Goal: Task Accomplishment & Management: Manage account settings

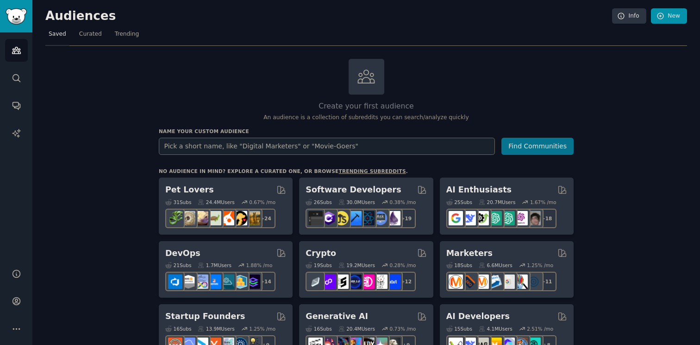
type input "a"
type input "tattoo"
click at [517, 137] on div "Name your custom audience Audience Name tattoo Find Communities" at bounding box center [366, 141] width 415 height 27
click at [517, 143] on button "Find Communities" at bounding box center [538, 146] width 72 height 17
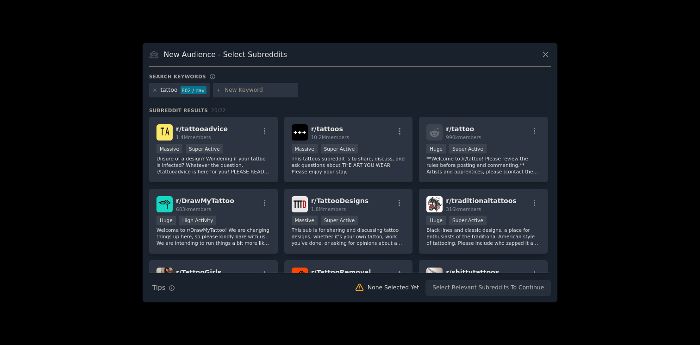
click at [195, 91] on div "802 / day" at bounding box center [194, 90] width 26 height 8
click at [185, 91] on div "802 / day" at bounding box center [194, 90] width 26 height 8
click at [345, 165] on p "This tattoos subreddit is to share, discuss, and ask questions about THE ART YO…" at bounding box center [349, 164] width 114 height 19
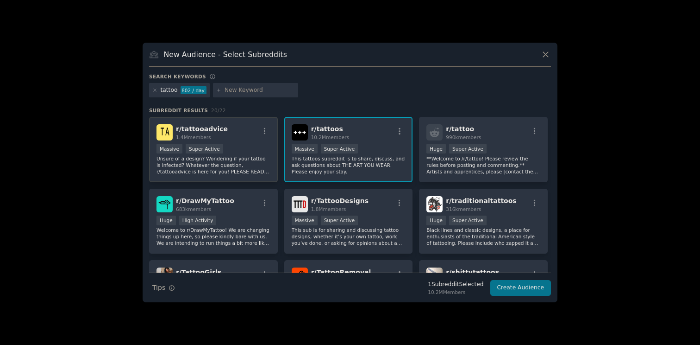
click at [252, 166] on p "Unsure of a design? Wondering if your tattoo is infected? Whatever the question…" at bounding box center [214, 164] width 114 height 19
click at [329, 233] on p "This sub is for sharing and discussing tattoo designs, whether it's your own ta…" at bounding box center [349, 235] width 114 height 19
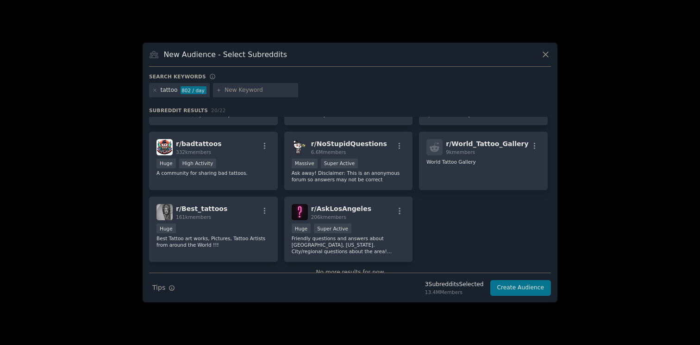
scroll to position [344, 0]
click at [514, 289] on button "Create Audience" at bounding box center [521, 288] width 61 height 16
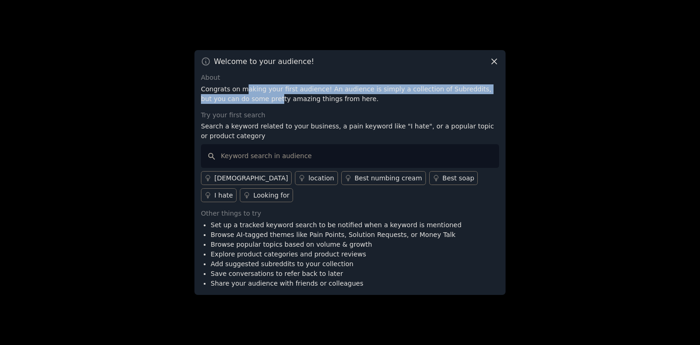
drag, startPoint x: 246, startPoint y: 91, endPoint x: 253, endPoint y: 101, distance: 11.9
click at [253, 101] on p "Congrats on making your first audience! An audience is simply a collection of S…" at bounding box center [350, 93] width 298 height 19
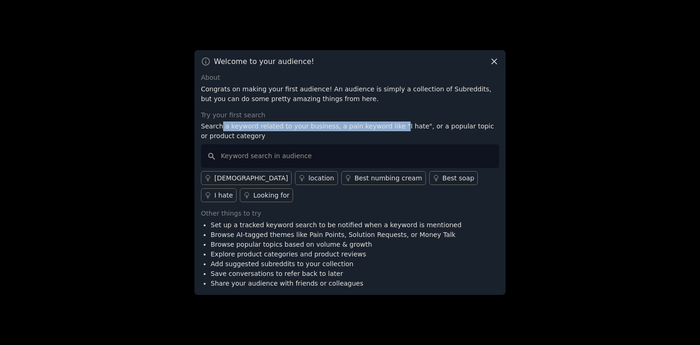
drag, startPoint x: 221, startPoint y: 129, endPoint x: 391, endPoint y: 130, distance: 170.0
click at [392, 130] on p "Search a keyword related to your business, a pain keyword like "I hate", or a p…" at bounding box center [350, 130] width 298 height 19
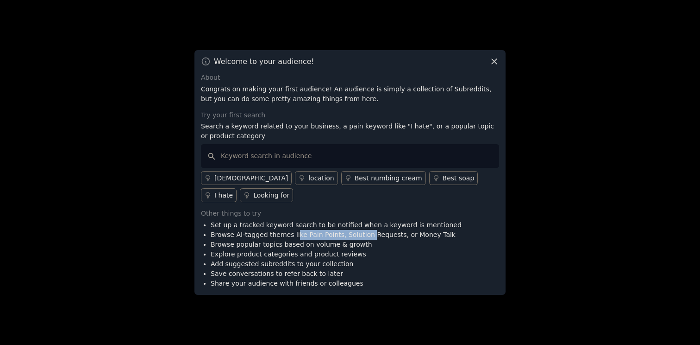
drag, startPoint x: 293, startPoint y: 235, endPoint x: 365, endPoint y: 239, distance: 71.9
click at [365, 239] on li "Browse AI-tagged themes like Pain Points, Solution Requests, or Money Talk" at bounding box center [336, 235] width 251 height 10
click at [387, 161] on input "text" at bounding box center [350, 156] width 298 height 24
type input "best app for"
click at [253, 194] on div "Looking for" at bounding box center [271, 195] width 36 height 10
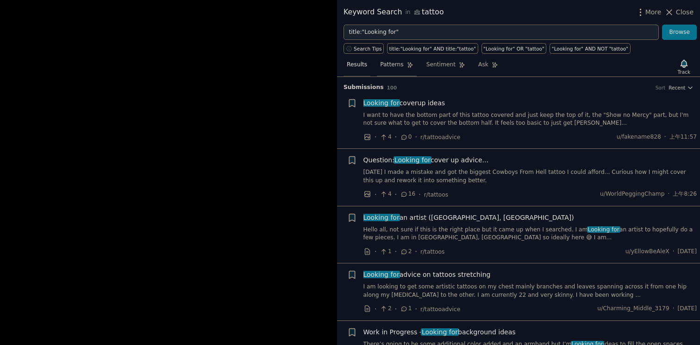
click at [398, 63] on span "Patterns" at bounding box center [391, 65] width 23 height 8
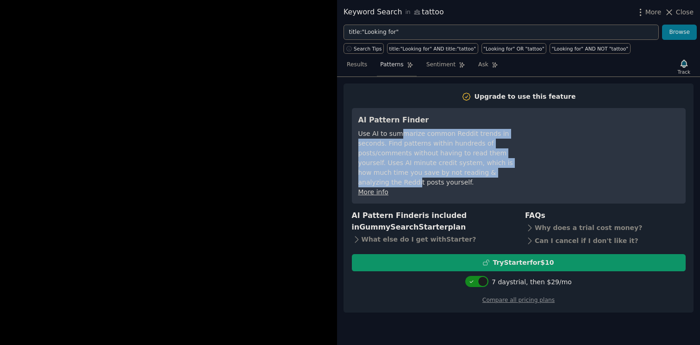
drag, startPoint x: 399, startPoint y: 135, endPoint x: 468, endPoint y: 160, distance: 73.6
click at [468, 160] on div "Use AI to summarize common Reddit trends in seconds. Find patterns within hundr…" at bounding box center [443, 158] width 169 height 58
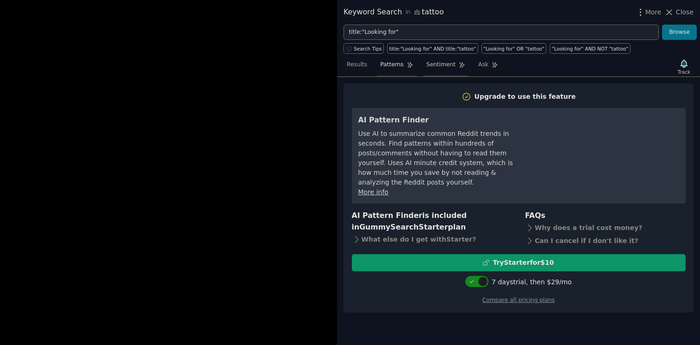
click at [453, 66] on span "Sentiment" at bounding box center [441, 65] width 29 height 8
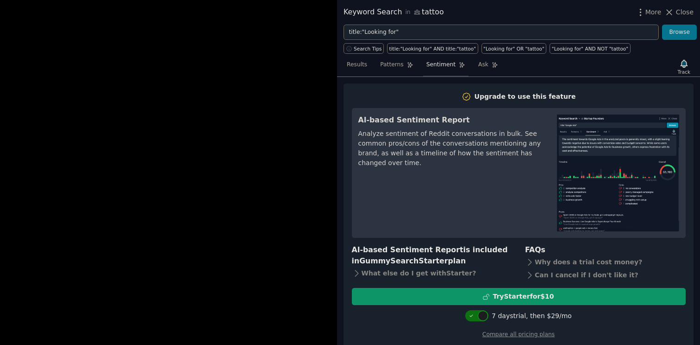
click at [476, 316] on div at bounding box center [472, 315] width 6 height 5
click at [477, 316] on div at bounding box center [472, 315] width 10 height 10
click at [476, 316] on div at bounding box center [472, 315] width 6 height 5
click at [477, 316] on div at bounding box center [472, 315] width 10 height 10
checkbox input "true"
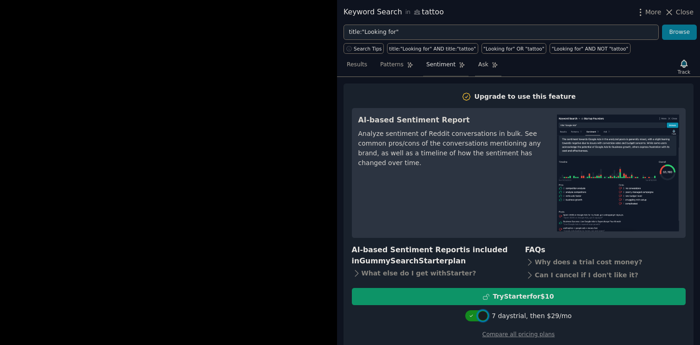
click at [486, 74] on link "Ask" at bounding box center [488, 66] width 26 height 19
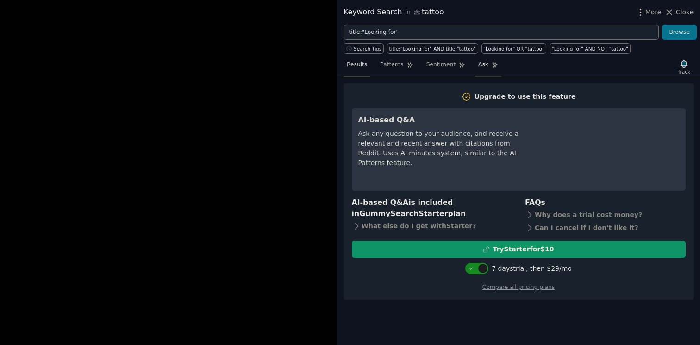
click at [353, 68] on span "Results" at bounding box center [357, 65] width 20 height 8
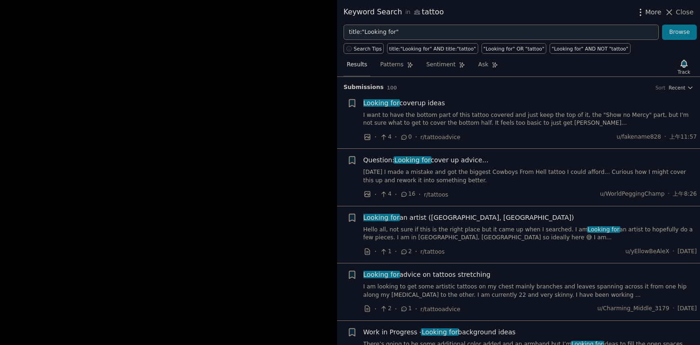
click at [650, 13] on span "More" at bounding box center [654, 12] width 16 height 10
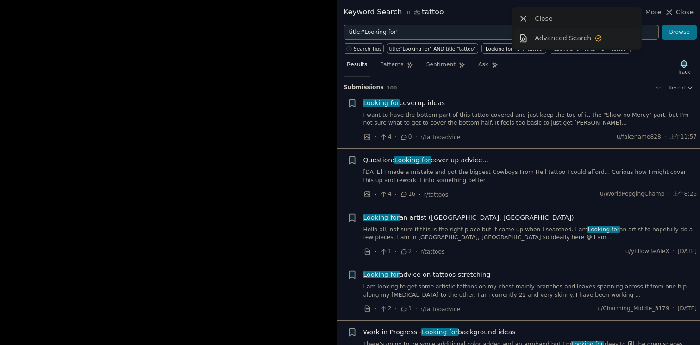
click at [613, 44] on link "Advanced Search" at bounding box center [577, 37] width 126 height 19
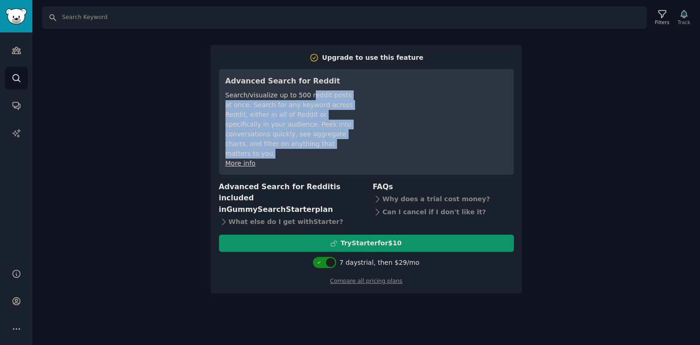
drag, startPoint x: 311, startPoint y: 96, endPoint x: 394, endPoint y: 122, distance: 87.0
click at [356, 122] on div "Search/visualize up to 500 reddit posts at once. Search for any keyword across …" at bounding box center [291, 124] width 130 height 68
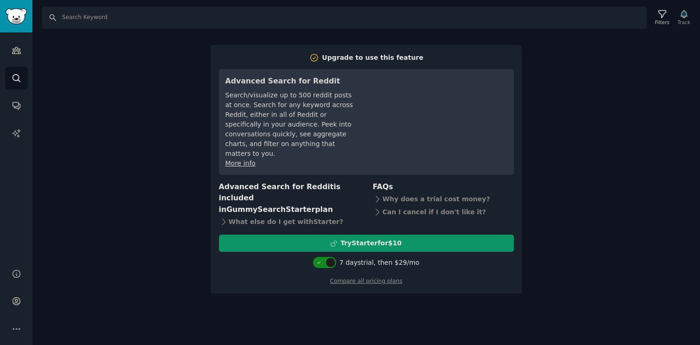
click at [356, 122] on div "Search/visualize up to 500 reddit posts at once. Search for any keyword across …" at bounding box center [291, 124] width 130 height 68
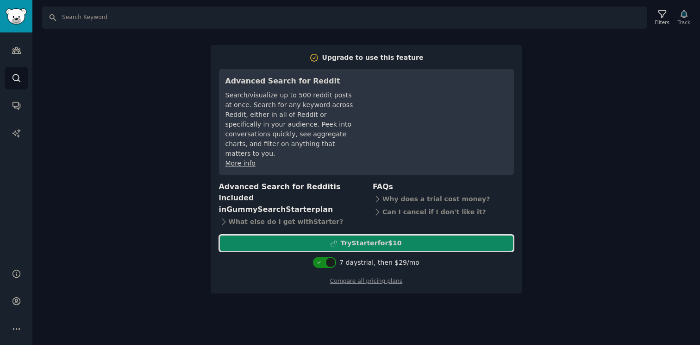
click at [337, 240] on icon at bounding box center [334, 243] width 6 height 6
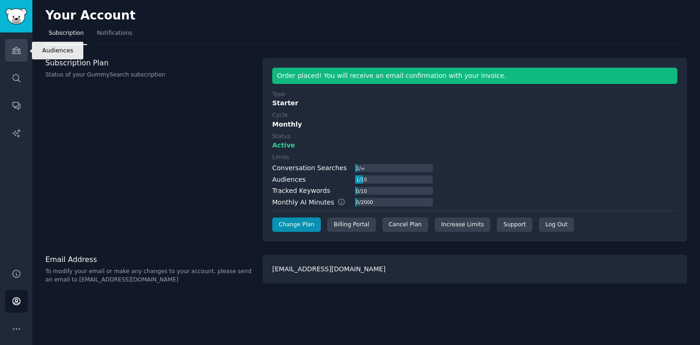
click at [18, 51] on icon "Sidebar" at bounding box center [17, 50] width 10 height 10
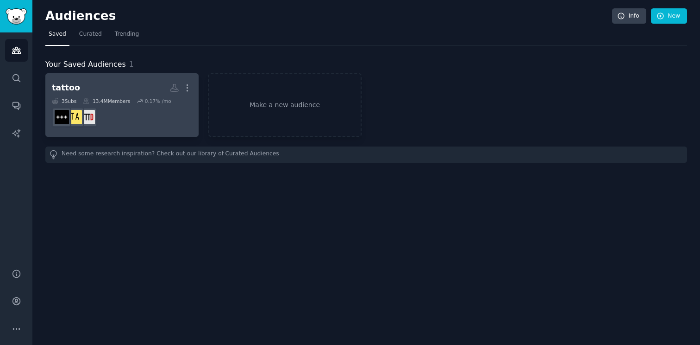
click at [81, 89] on h2 "tattoo More" at bounding box center [122, 88] width 140 height 16
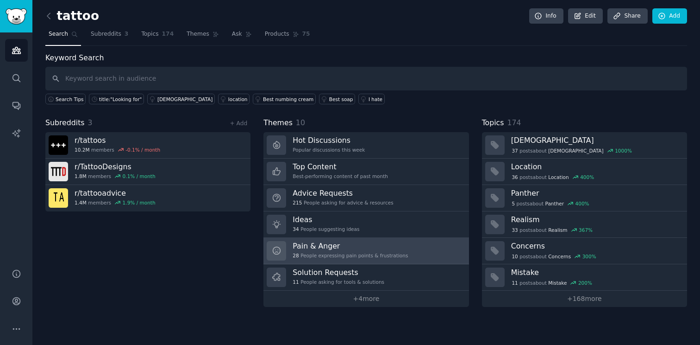
click at [377, 261] on link "Pain & Anger 28 People expressing pain points & frustrations" at bounding box center [366, 251] width 205 height 26
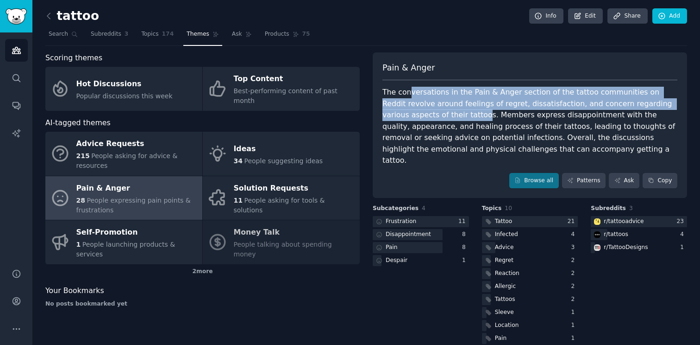
drag, startPoint x: 408, startPoint y: 96, endPoint x: 428, endPoint y: 115, distance: 28.2
click at [428, 115] on div "The conversations in the Pain & Anger section of the tattoo communities on Redd…" at bounding box center [530, 127] width 295 height 80
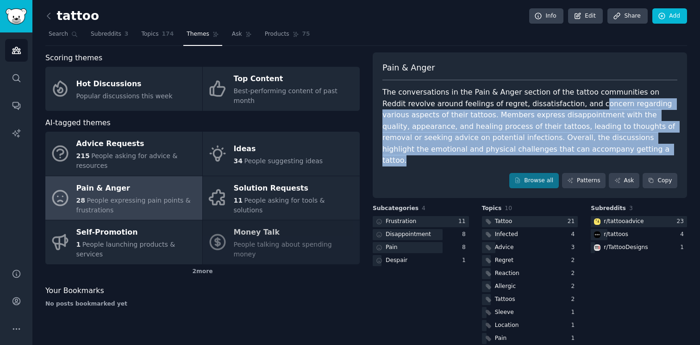
drag, startPoint x: 554, startPoint y: 150, endPoint x: 565, endPoint y: 109, distance: 42.6
click at [565, 109] on div "The conversations in the Pain & Anger section of the tattoo communities on Redd…" at bounding box center [530, 127] width 295 height 80
click at [444, 136] on div "The conversations in the Pain & Anger section of the tattoo communities on Redd…" at bounding box center [530, 127] width 295 height 80
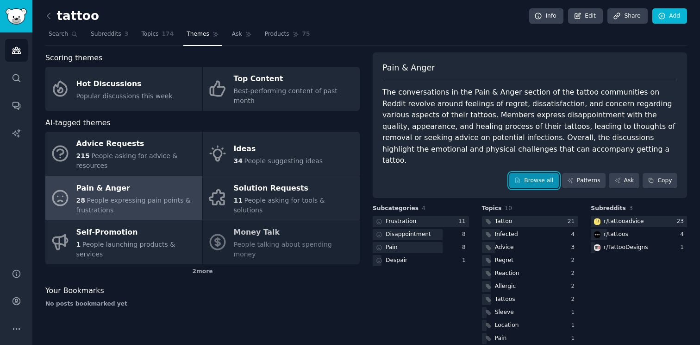
click at [547, 174] on link "Browse all" at bounding box center [535, 181] width 50 height 16
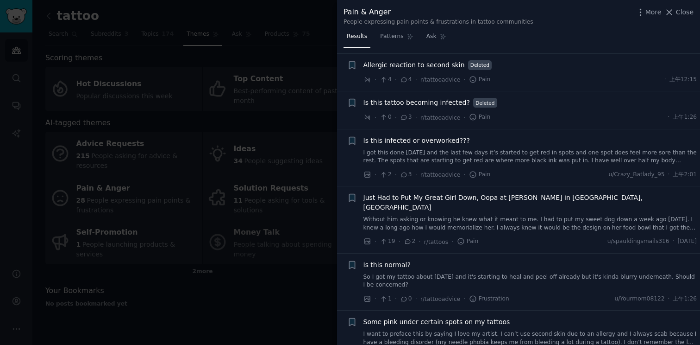
scroll to position [1159, 0]
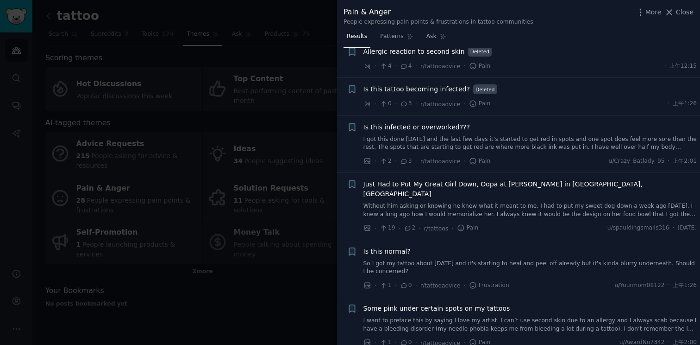
click at [306, 210] on div at bounding box center [350, 172] width 700 height 345
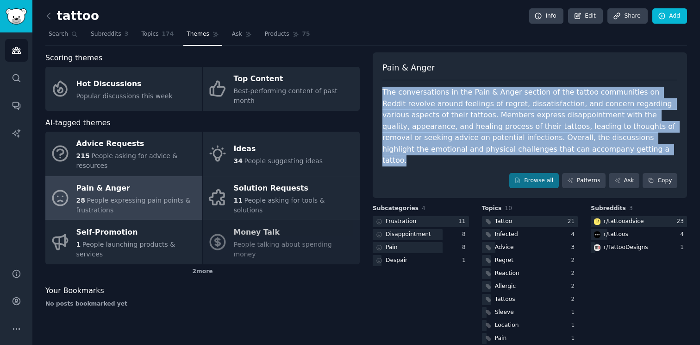
drag, startPoint x: 546, startPoint y: 149, endPoint x: 379, endPoint y: 92, distance: 176.1
click at [379, 92] on div "Pain & Anger The conversations in the Pain & Anger section of the tattoo commun…" at bounding box center [530, 125] width 315 height 146
copy div "The conversations in the Pain & Anger section of the tattoo communities on Redd…"
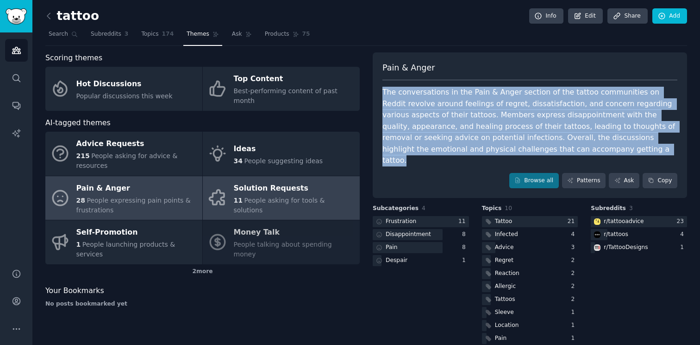
click at [306, 176] on link "Solution Requests 11 People asking for tools & solutions" at bounding box center [281, 198] width 157 height 44
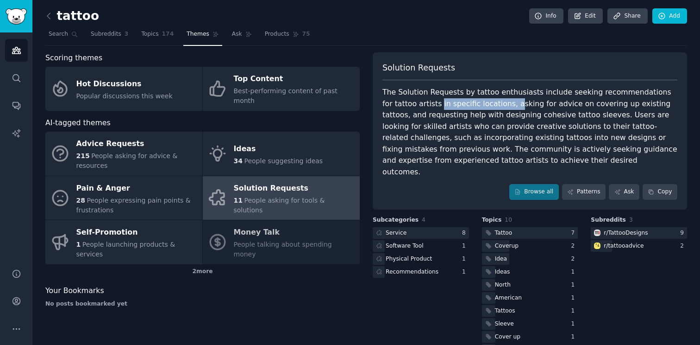
drag, startPoint x: 406, startPoint y: 105, endPoint x: 478, endPoint y: 101, distance: 71.9
click at [478, 101] on div "The Solution Requests by tattoo enthusiasts include seeking recommendations for…" at bounding box center [530, 132] width 295 height 91
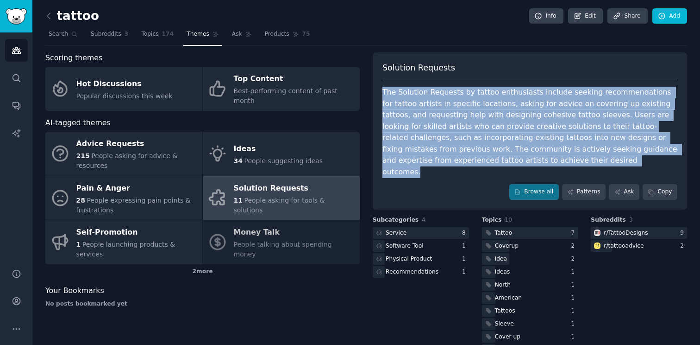
drag, startPoint x: 532, startPoint y: 161, endPoint x: 380, endPoint y: 88, distance: 168.6
click at [380, 88] on div "Solution Requests The Solution Requests by tattoo enthusiasts include seeking r…" at bounding box center [530, 130] width 315 height 157
copy div "The Solution Requests by tattoo enthusiasts include seeking recommendations for…"
click at [537, 184] on link "Browse all" at bounding box center [535, 192] width 50 height 16
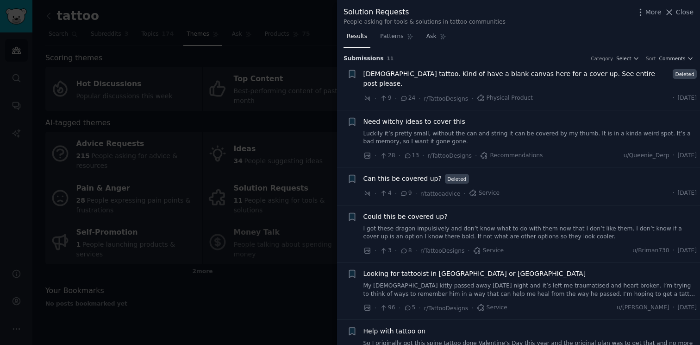
click at [435, 117] on span "Need witchy ideas to cover this" at bounding box center [415, 122] width 102 height 10
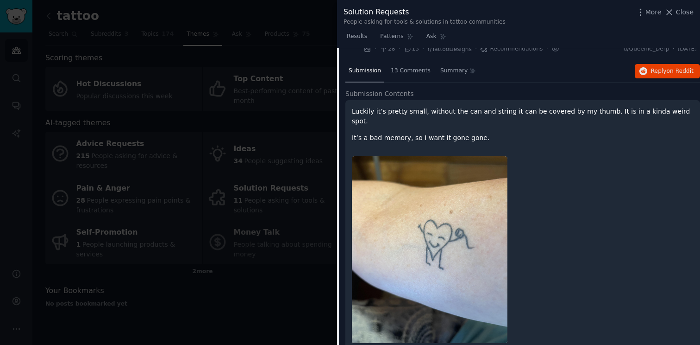
scroll to position [108, 0]
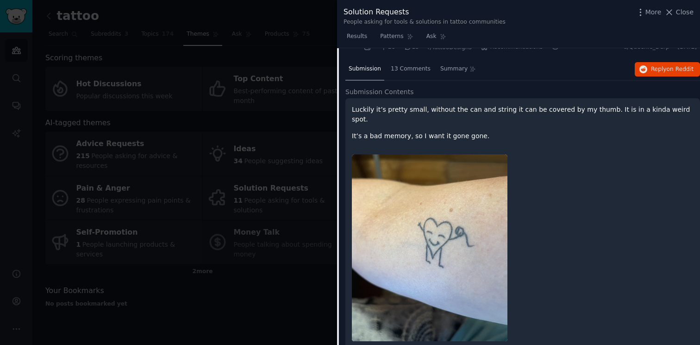
drag, startPoint x: 438, startPoint y: 120, endPoint x: 492, endPoint y: 123, distance: 54.3
click at [492, 123] on div "Luckily it’s pretty small, without the can and string it can be covered by my t…" at bounding box center [523, 226] width 355 height 256
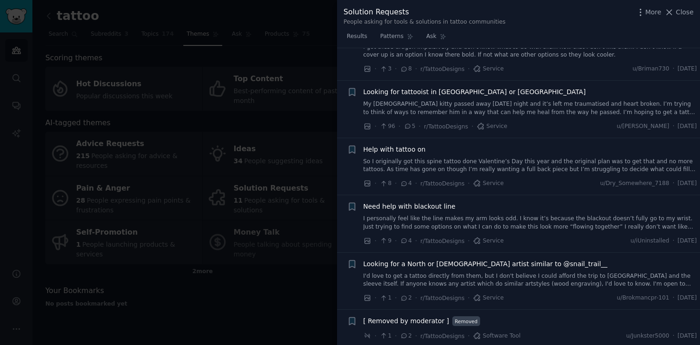
scroll to position [488, 0]
click at [94, 107] on div at bounding box center [350, 172] width 700 height 345
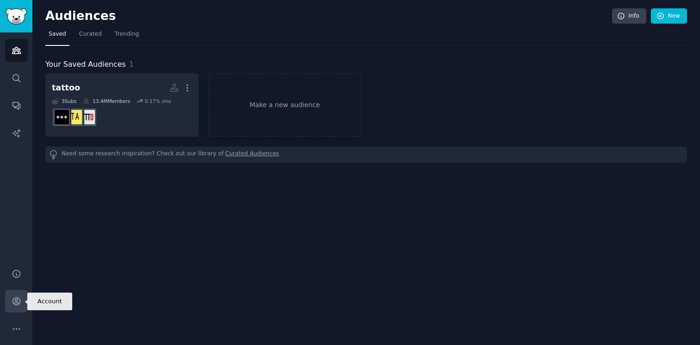
click at [12, 309] on link "Account" at bounding box center [16, 300] width 23 height 23
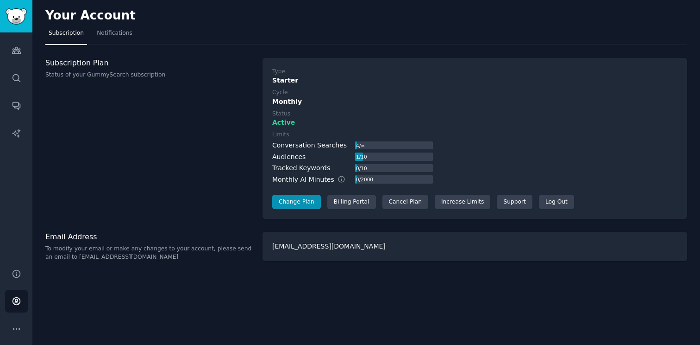
click at [275, 146] on div "Conversation Searches" at bounding box center [309, 145] width 75 height 10
click at [480, 205] on link "Increase Limits" at bounding box center [463, 202] width 56 height 15
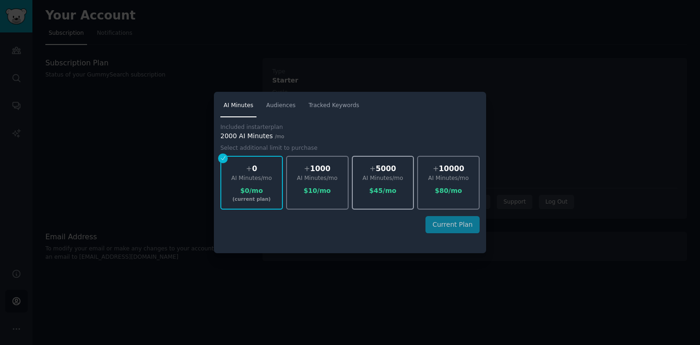
click at [379, 185] on div "+ 5000 AI Minutes /mo $ 45 /mo" at bounding box center [383, 183] width 63 height 54
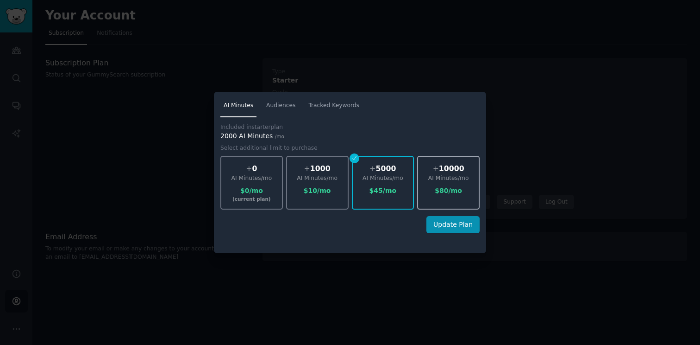
click at [448, 192] on div "$ 80 /mo" at bounding box center [448, 191] width 61 height 10
click at [507, 218] on div at bounding box center [350, 172] width 700 height 345
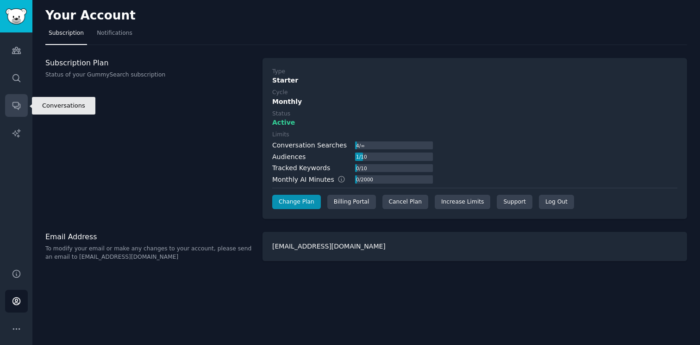
click at [18, 103] on icon "Sidebar" at bounding box center [16, 105] width 7 height 7
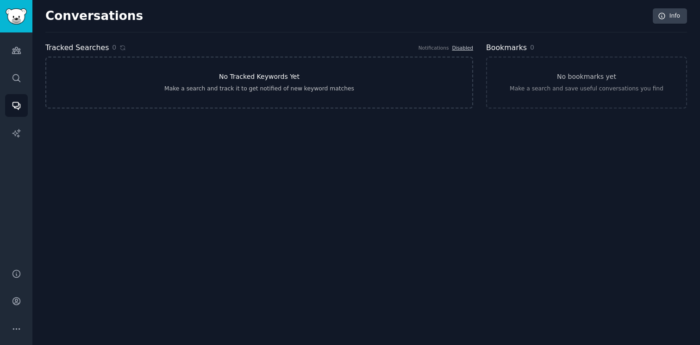
click at [317, 99] on link "No Tracked Keywords Yet Make a search and track it to get notified of new keywo…" at bounding box center [259, 83] width 428 height 52
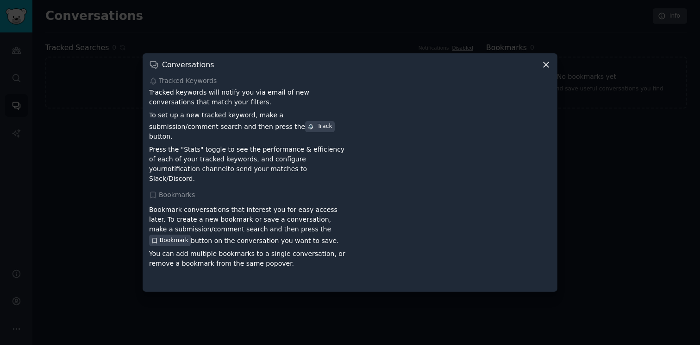
click at [458, 54] on div at bounding box center [350, 172] width 700 height 345
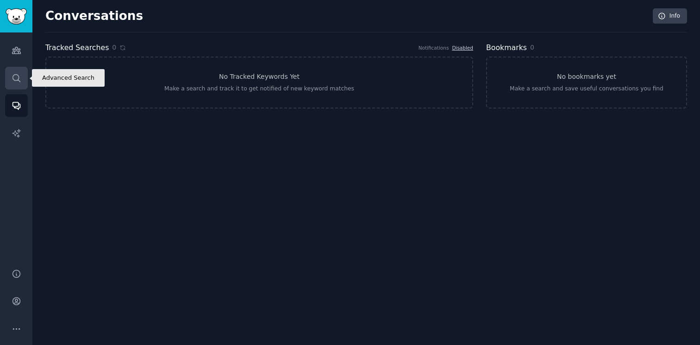
click at [19, 83] on link "Search" at bounding box center [16, 78] width 23 height 23
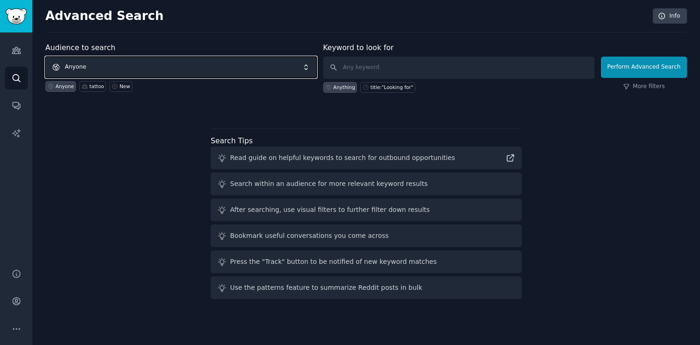
click at [96, 67] on span "Anyone" at bounding box center [180, 67] width 271 height 21
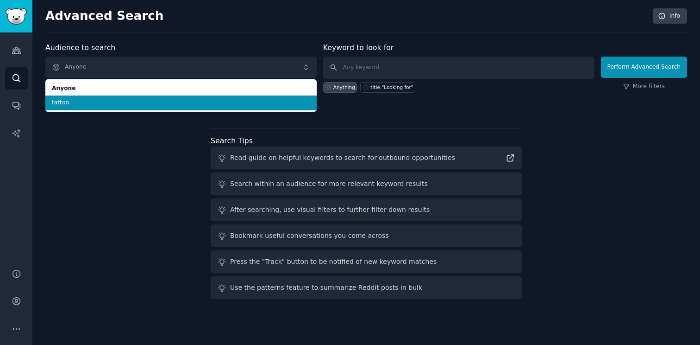
click at [97, 106] on span "tattoo" at bounding box center [181, 103] width 258 height 8
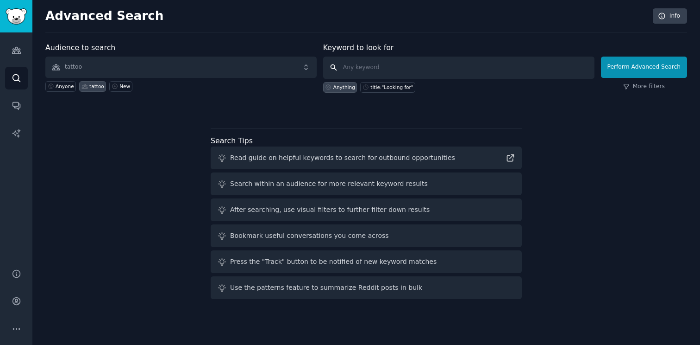
click at [364, 72] on input "text" at bounding box center [458, 68] width 271 height 22
type input "best app for"
click at [647, 74] on button "Perform Advanced Search" at bounding box center [644, 67] width 86 height 21
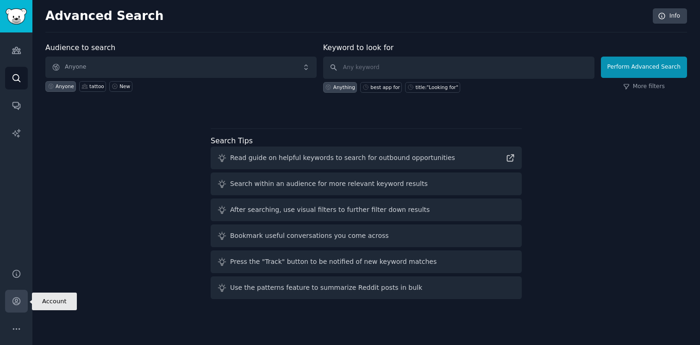
click at [23, 308] on link "Account" at bounding box center [16, 300] width 23 height 23
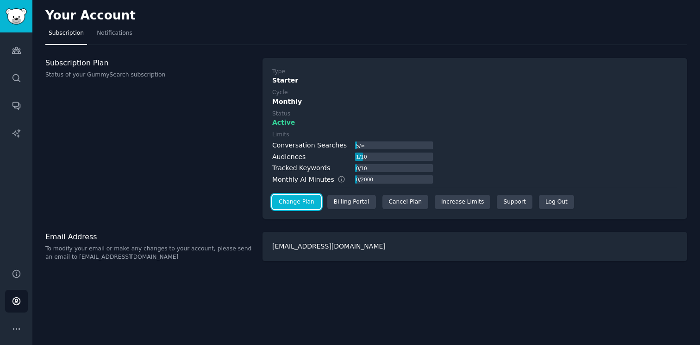
click at [304, 208] on link "Change Plan" at bounding box center [296, 202] width 49 height 15
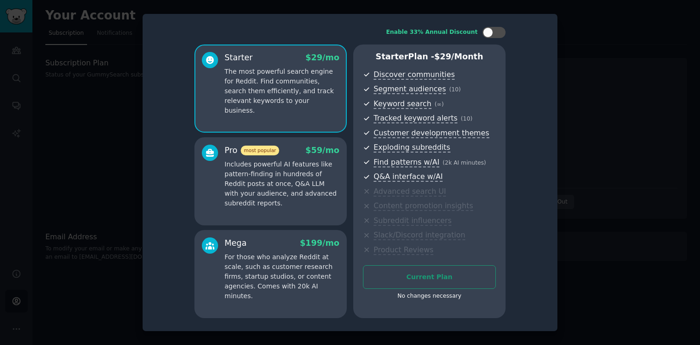
click at [297, 200] on p "Includes powerful AI features like pattern-finding in hundreds of Reddit posts …" at bounding box center [282, 183] width 115 height 49
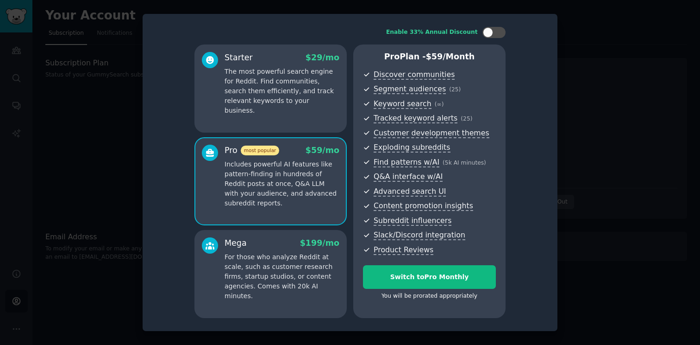
click at [286, 268] on p "For those who analyze Reddit at scale, such as customer research firms, startup…" at bounding box center [282, 276] width 115 height 49
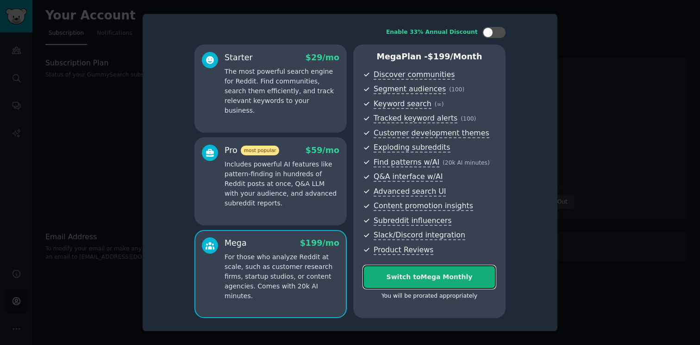
click at [385, 284] on button "Switch to Mega Monthly" at bounding box center [429, 277] width 133 height 24
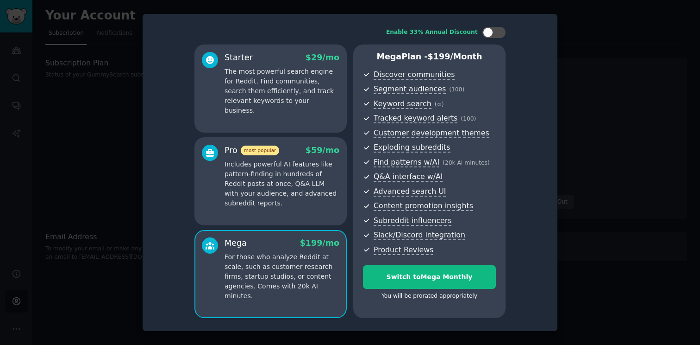
click at [315, 218] on div "Pro most popular $ 59 /mo Includes powerful AI features like pattern-finding in…" at bounding box center [271, 181] width 152 height 88
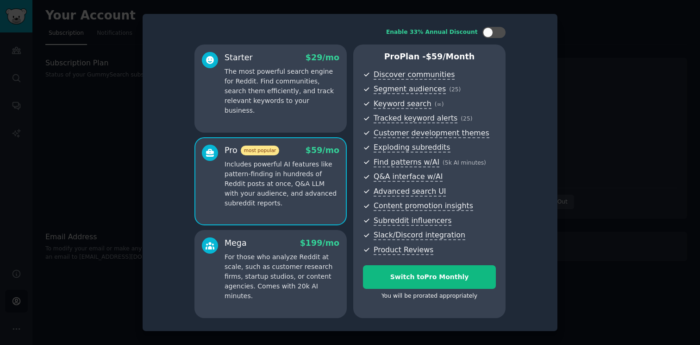
click at [298, 269] on p "For those who analyze Reddit at scale, such as customer research firms, startup…" at bounding box center [282, 276] width 115 height 49
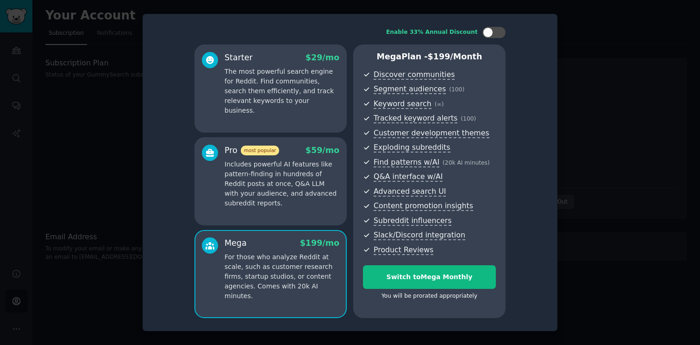
click at [298, 224] on div "Pro most popular $ 59 /mo Includes powerful AI features like pattern-finding in…" at bounding box center [271, 181] width 152 height 88
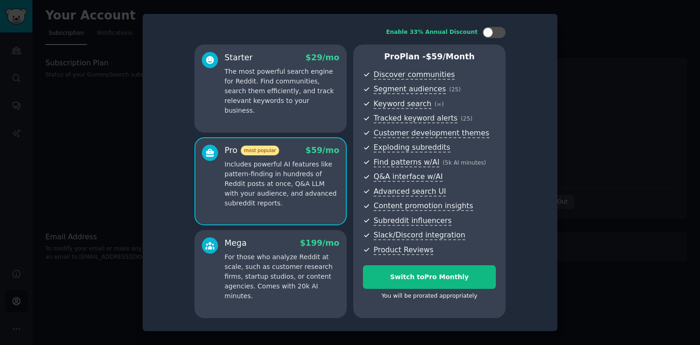
click at [293, 257] on p "For those who analyze Reddit at scale, such as customer research firms, startup…" at bounding box center [282, 276] width 115 height 49
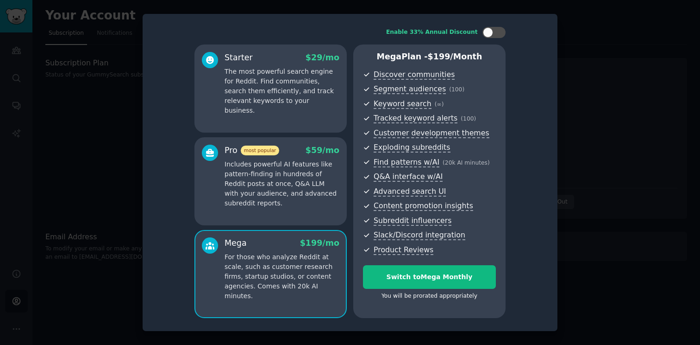
click at [312, 109] on div "Starter $ 29 /mo The most powerful search engine for Reddit. Find communities, …" at bounding box center [271, 88] width 152 height 88
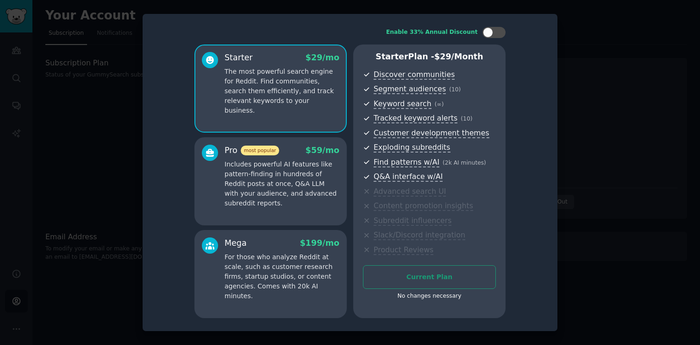
click at [297, 187] on p "Includes powerful AI features like pattern-finding in hundreds of Reddit posts …" at bounding box center [282, 183] width 115 height 49
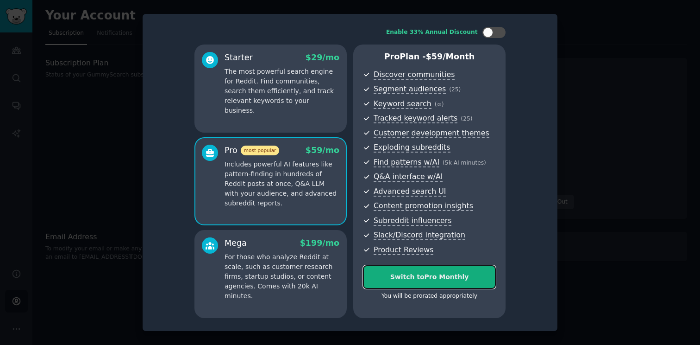
click at [382, 283] on button "Switch to Pro Monthly" at bounding box center [429, 277] width 133 height 24
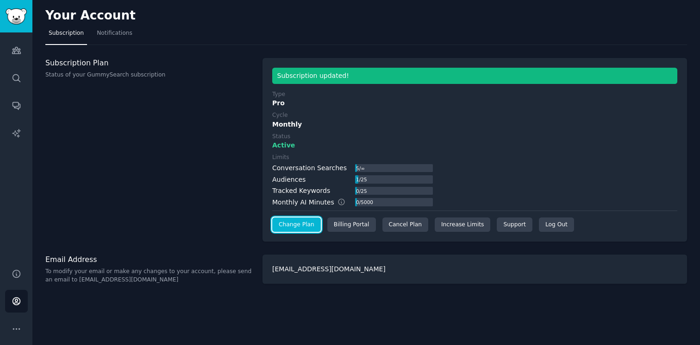
click at [292, 223] on link "Change Plan" at bounding box center [296, 224] width 49 height 15
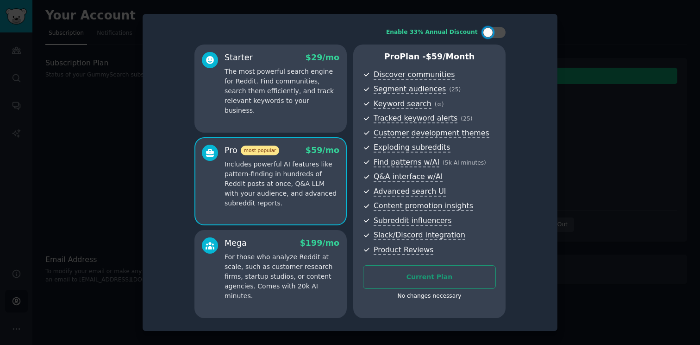
click at [295, 107] on div "Starter $ 29 /mo The most powerful search engine for Reddit. Find communities, …" at bounding box center [271, 88] width 152 height 88
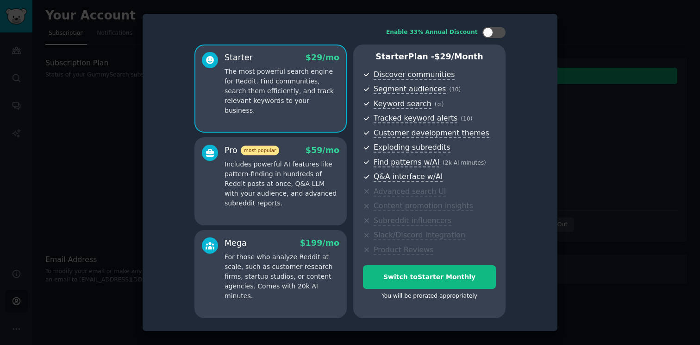
click at [623, 174] on div at bounding box center [350, 172] width 700 height 345
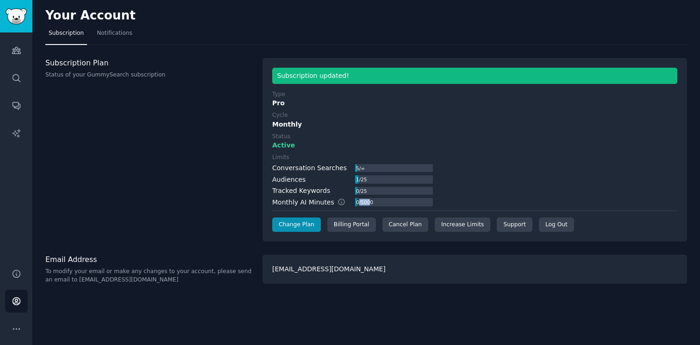
drag, startPoint x: 370, startPoint y: 202, endPoint x: 354, endPoint y: 202, distance: 15.7
click at [355, 202] on div "0 / 5000" at bounding box center [364, 202] width 19 height 8
click at [298, 232] on link "Change Plan" at bounding box center [296, 224] width 49 height 15
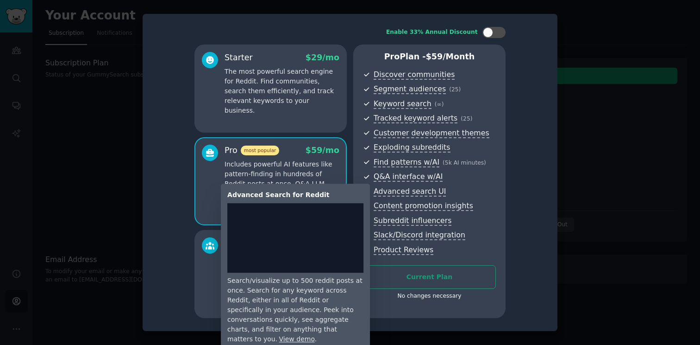
click at [390, 193] on span "Advanced search UI" at bounding box center [410, 192] width 72 height 10
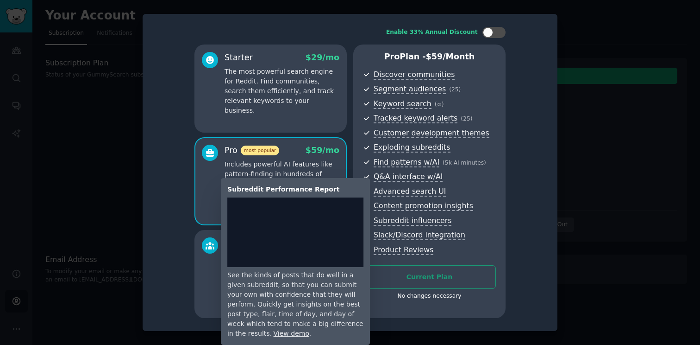
click at [307, 240] on iframe at bounding box center [295, 231] width 136 height 69
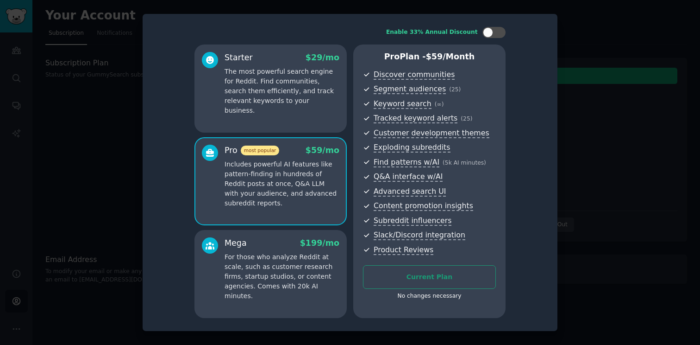
click at [591, 40] on div at bounding box center [350, 172] width 700 height 345
